Goal: Use online tool/utility: Utilize a website feature to perform a specific function

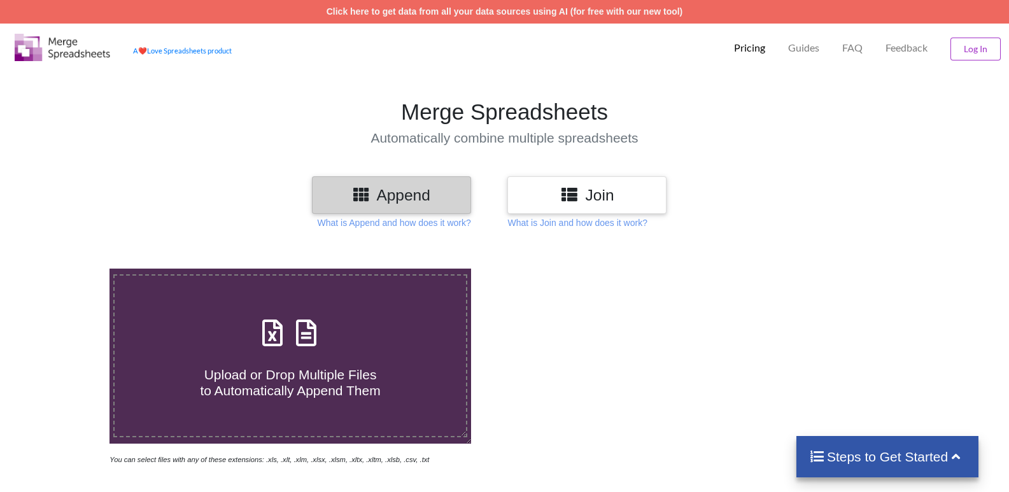
click at [589, 183] on div "Join" at bounding box center [586, 195] width 159 height 38
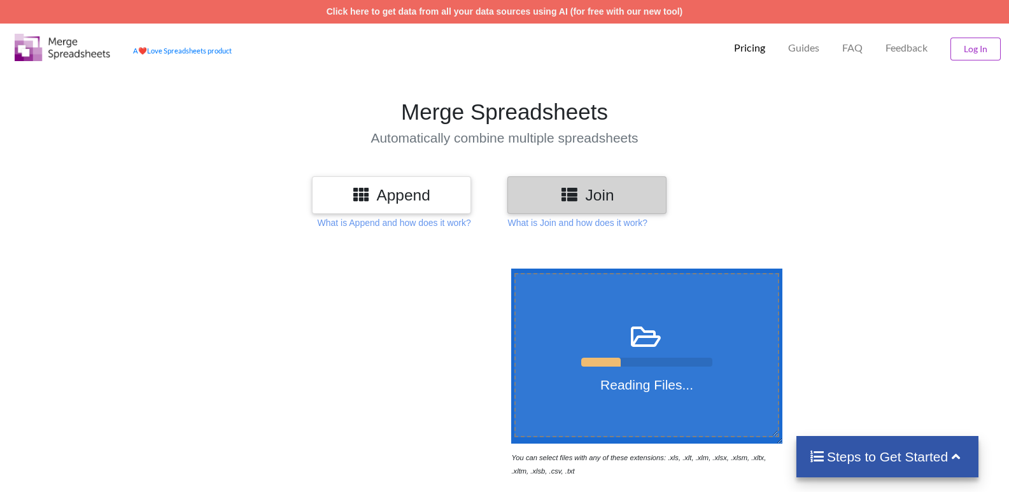
click at [380, 194] on h3 "Append" at bounding box center [391, 195] width 140 height 18
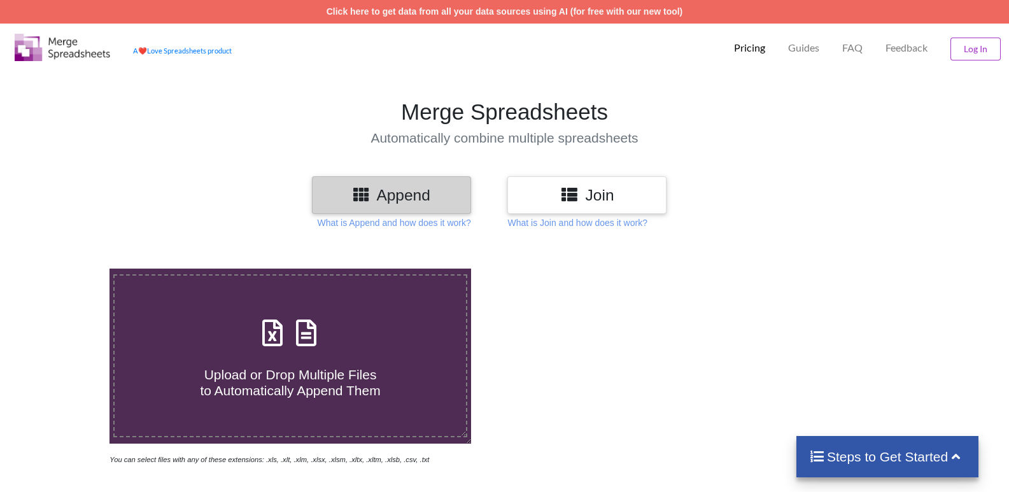
click at [602, 197] on h3 "Join" at bounding box center [587, 195] width 140 height 18
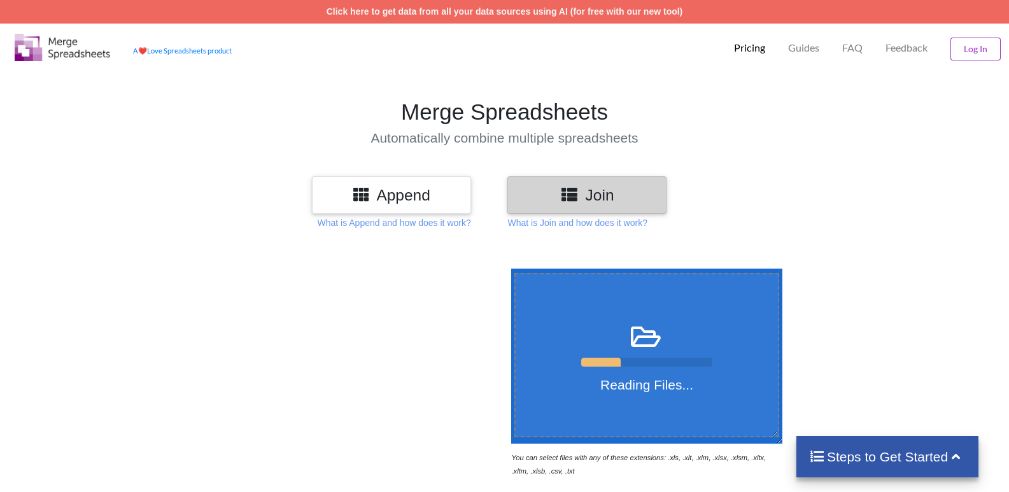
click at [389, 193] on h3 "Append" at bounding box center [391, 195] width 140 height 18
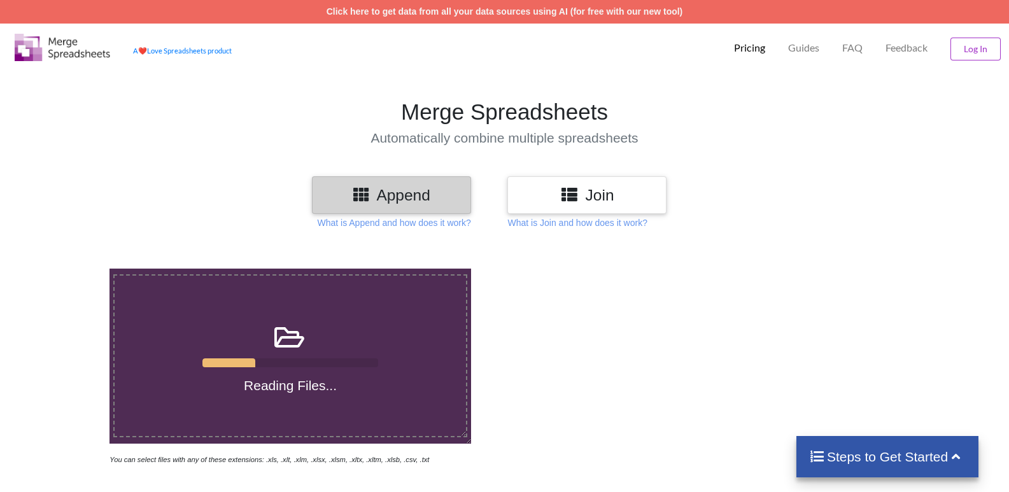
click at [573, 192] on icon at bounding box center [569, 194] width 18 height 16
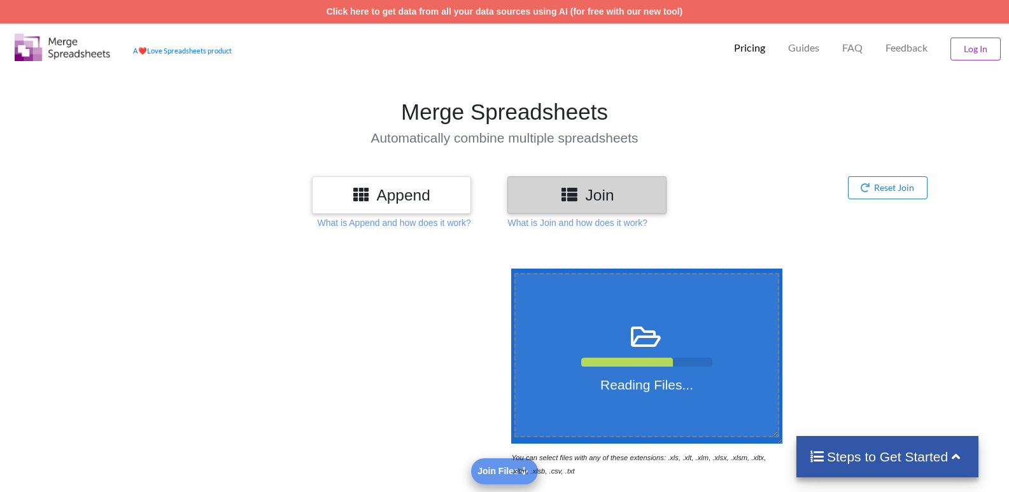
click at [385, 197] on h3 "Append" at bounding box center [391, 195] width 140 height 18
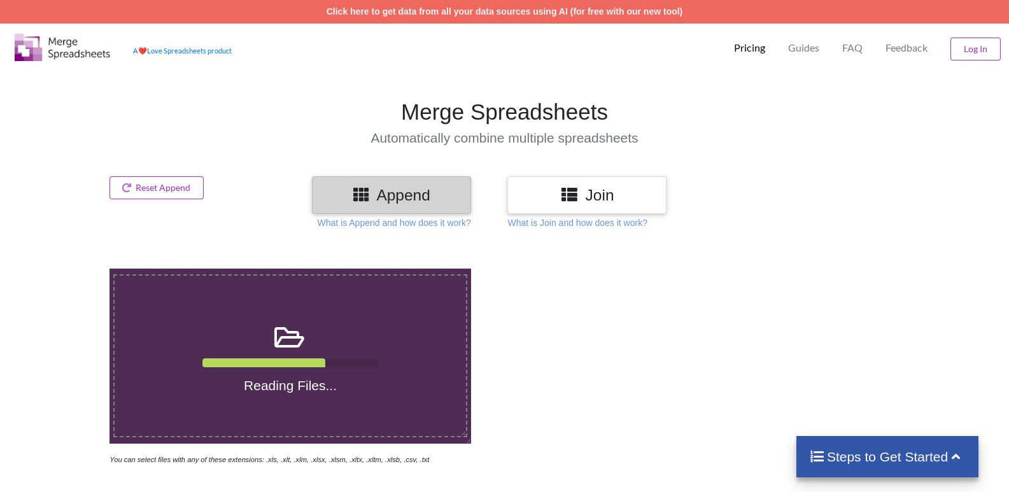
click at [624, 203] on h3 "Join" at bounding box center [587, 195] width 140 height 18
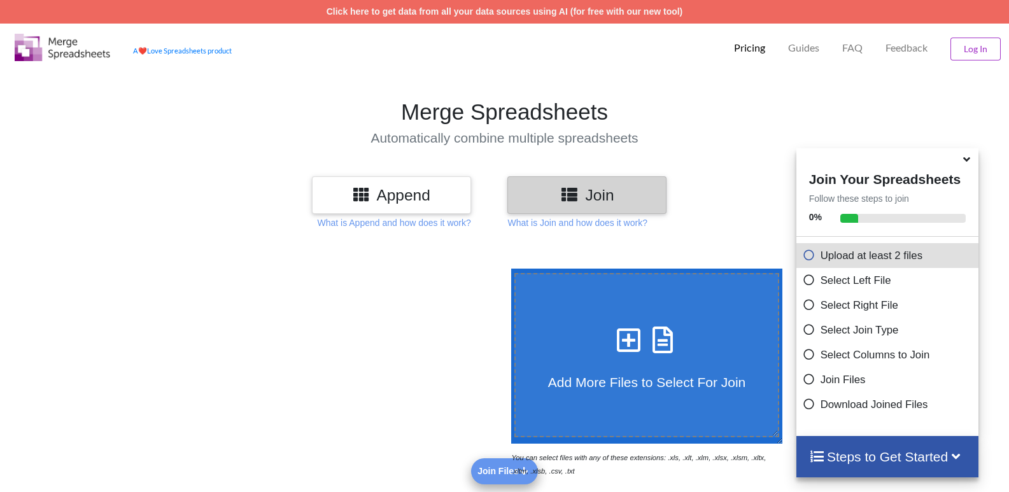
scroll to position [64, 0]
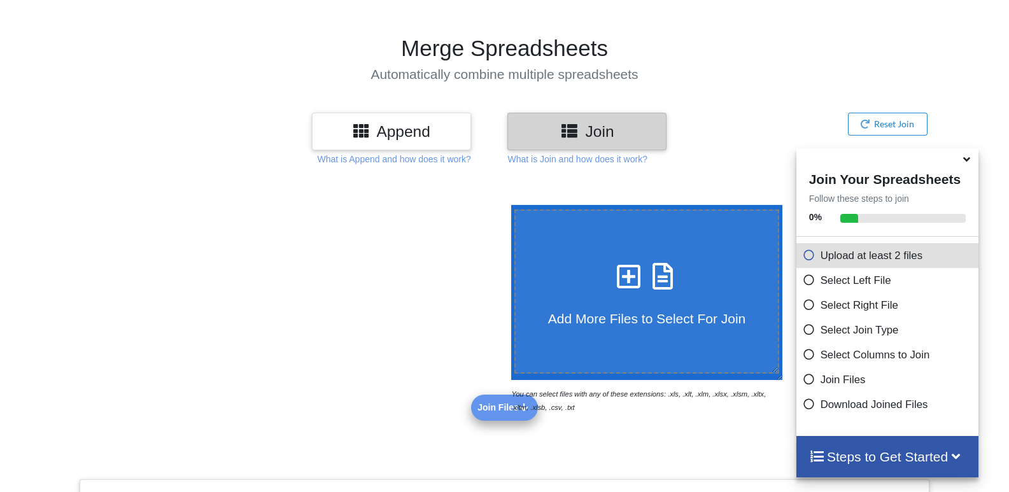
click at [802, 407] on icon at bounding box center [808, 401] width 13 height 11
click at [802, 379] on icon at bounding box center [808, 377] width 13 height 11
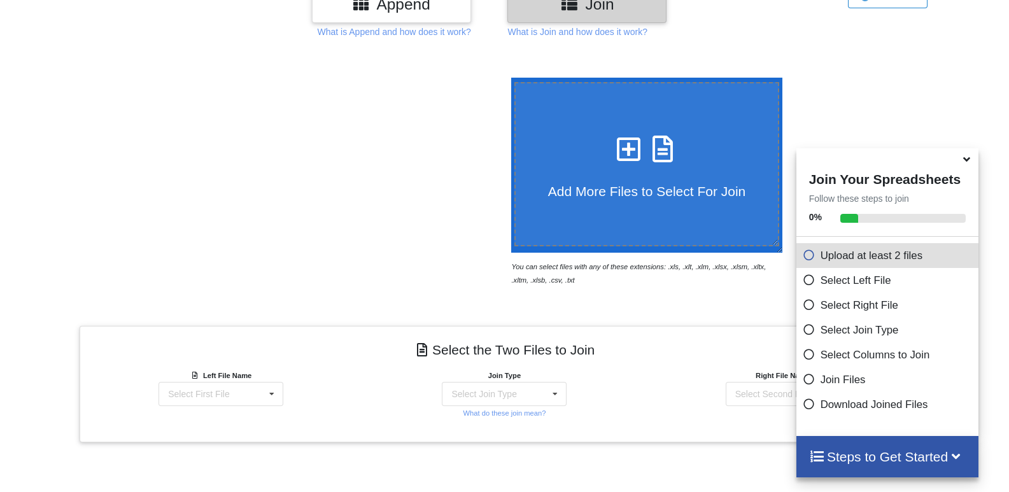
scroll to position [127, 0]
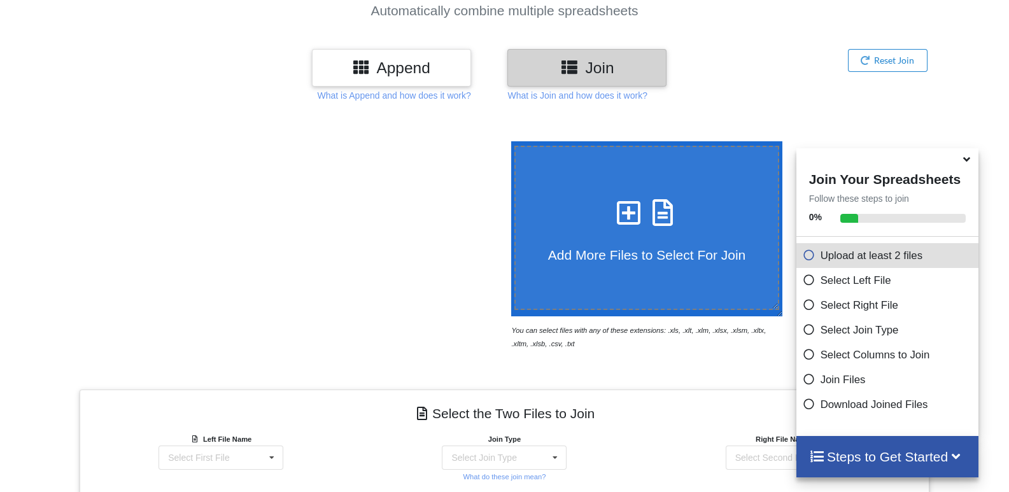
click at [802, 404] on icon at bounding box center [808, 401] width 13 height 11
click at [802, 382] on icon at bounding box center [808, 377] width 13 height 11
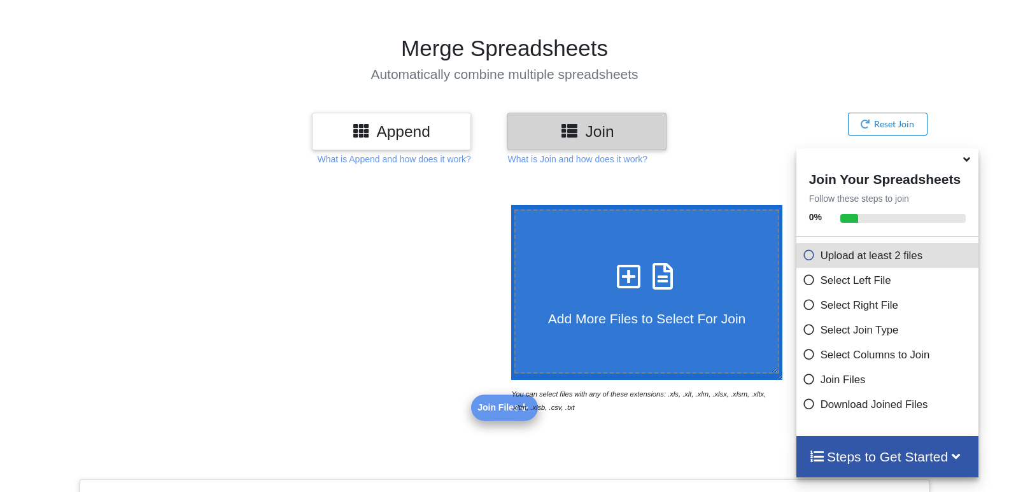
scroll to position [0, 0]
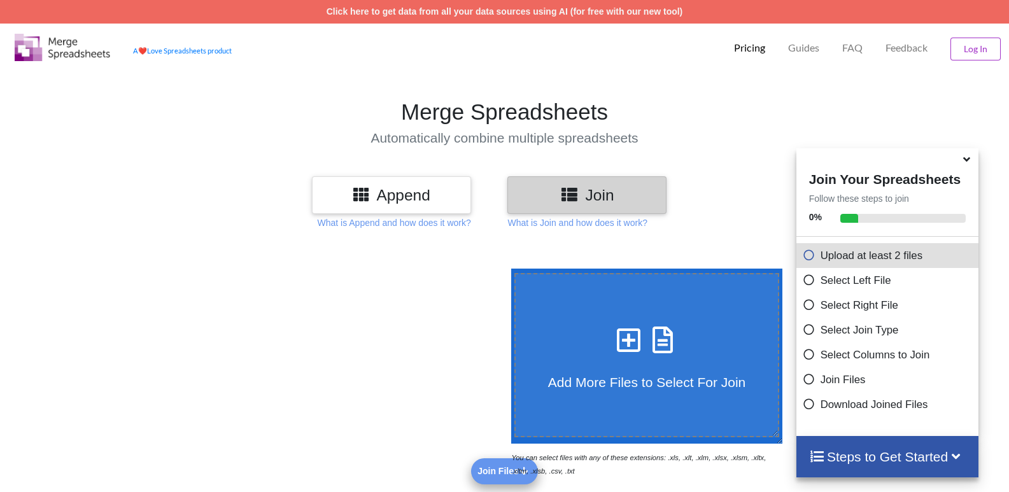
click at [802, 258] on icon at bounding box center [808, 253] width 13 height 11
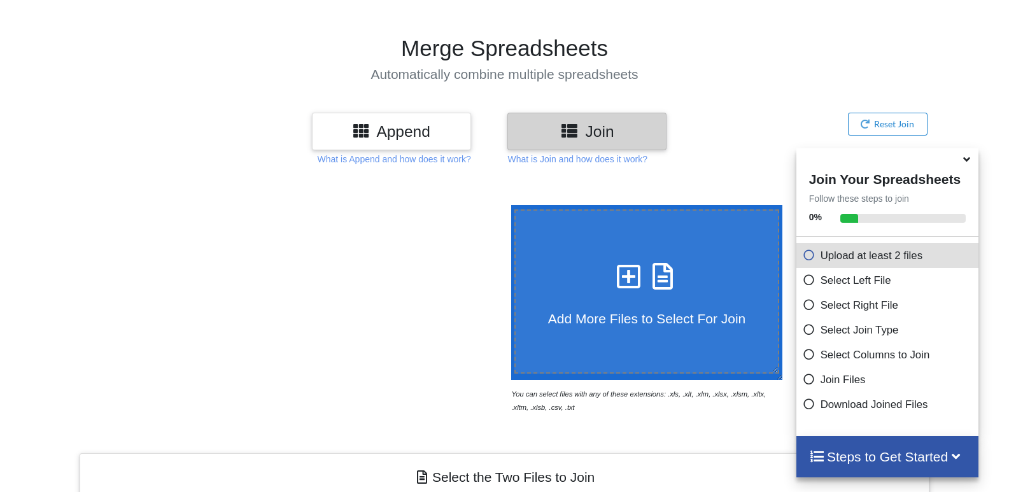
scroll to position [127, 0]
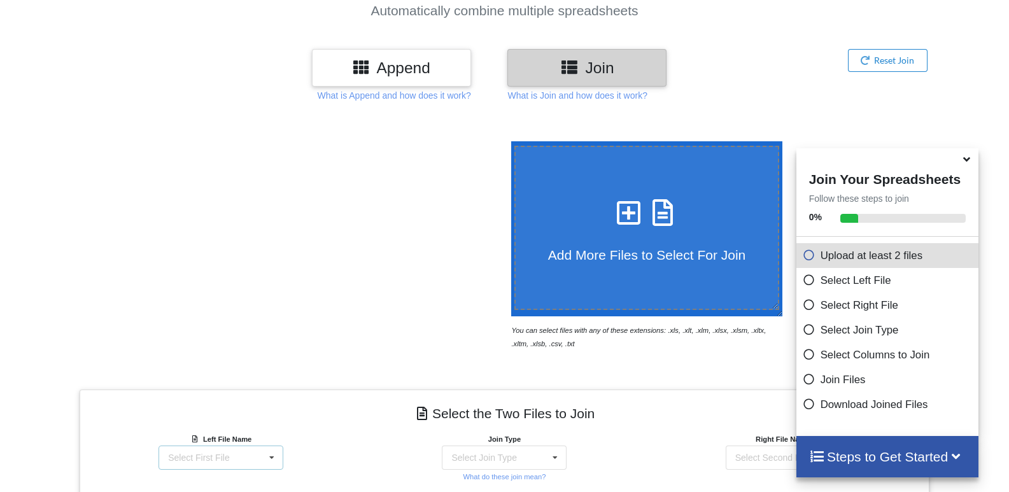
click at [265, 461] on icon at bounding box center [271, 458] width 19 height 24
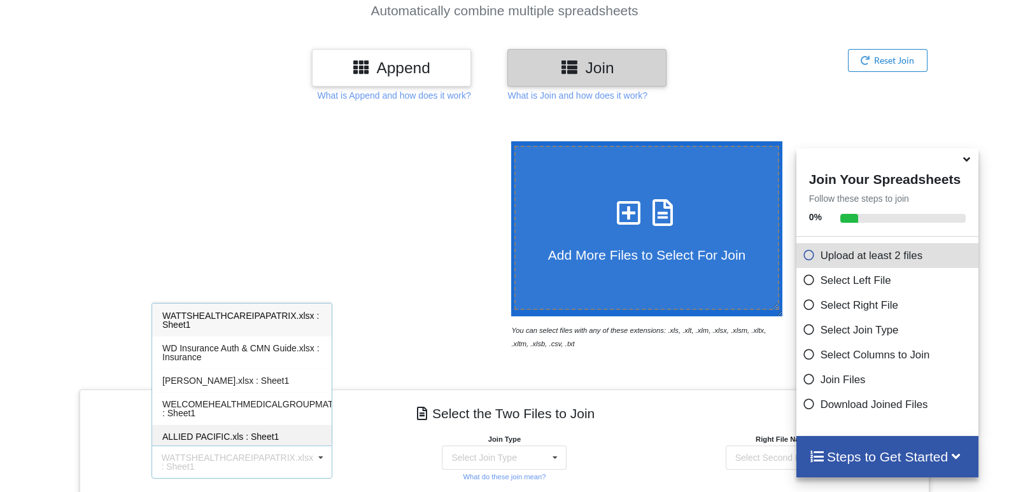
click at [224, 435] on span "ALLIED PACIFIC.xls : Sheet1" at bounding box center [220, 436] width 116 height 10
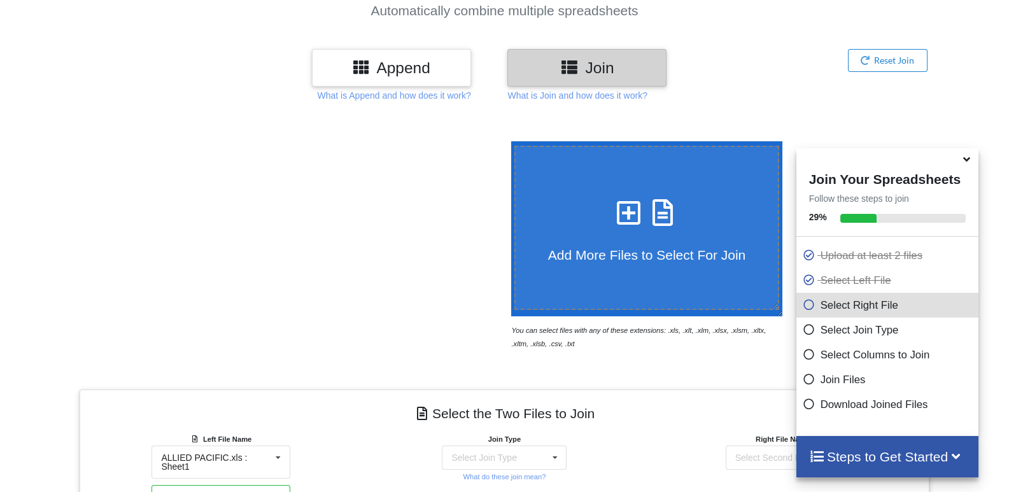
scroll to position [255, 0]
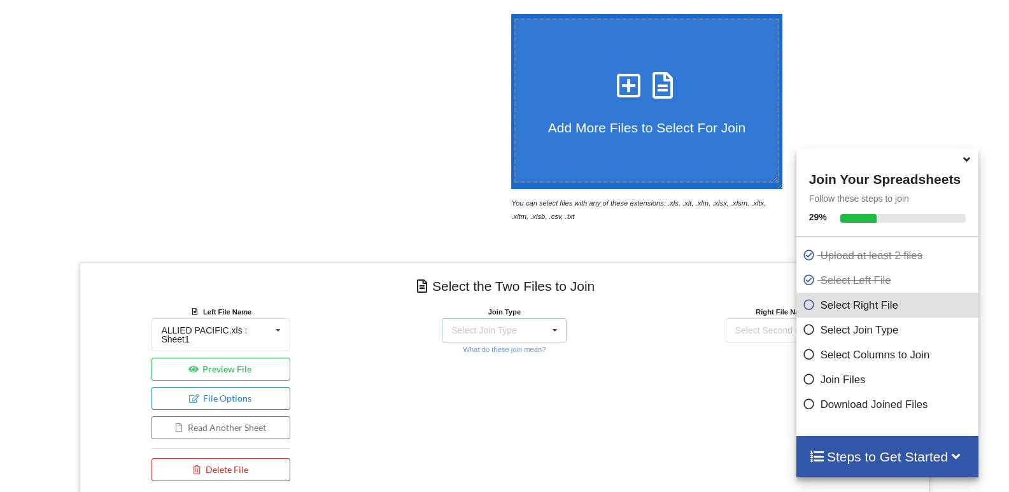
click at [510, 326] on div "Select Join Type" at bounding box center [483, 330] width 65 height 9
